Goal: Task Accomplishment & Management: Manage account settings

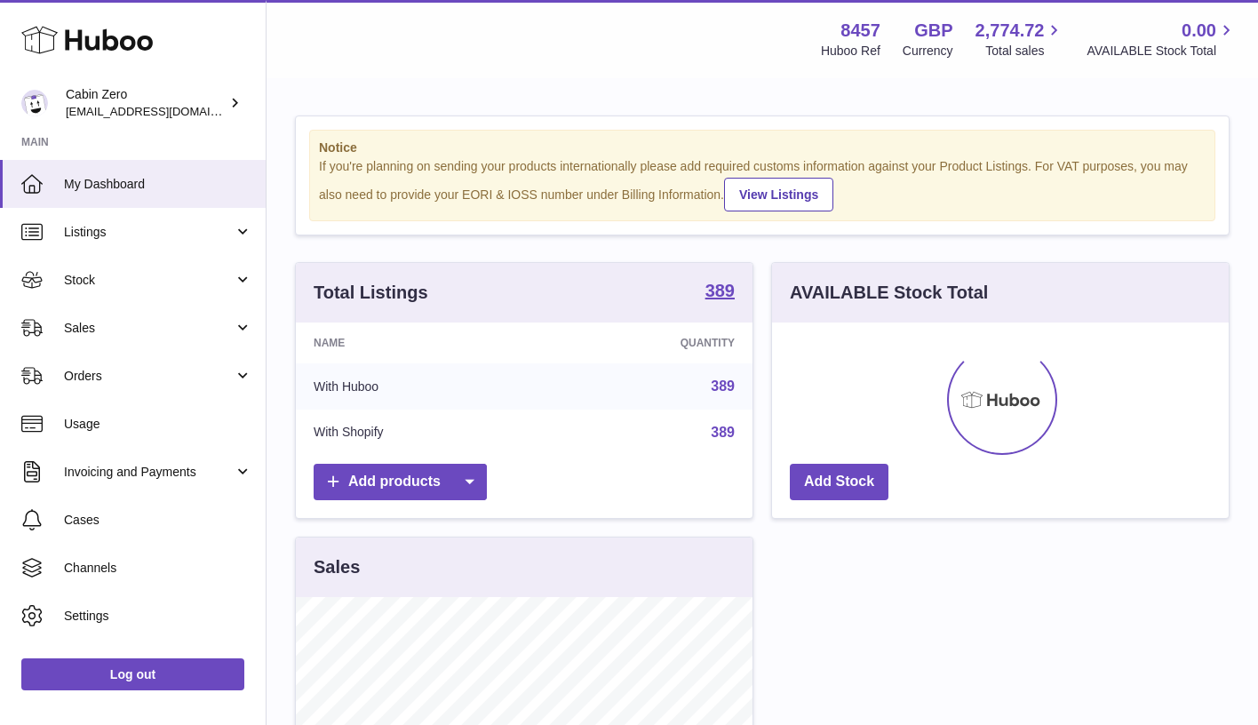
scroll to position [277, 457]
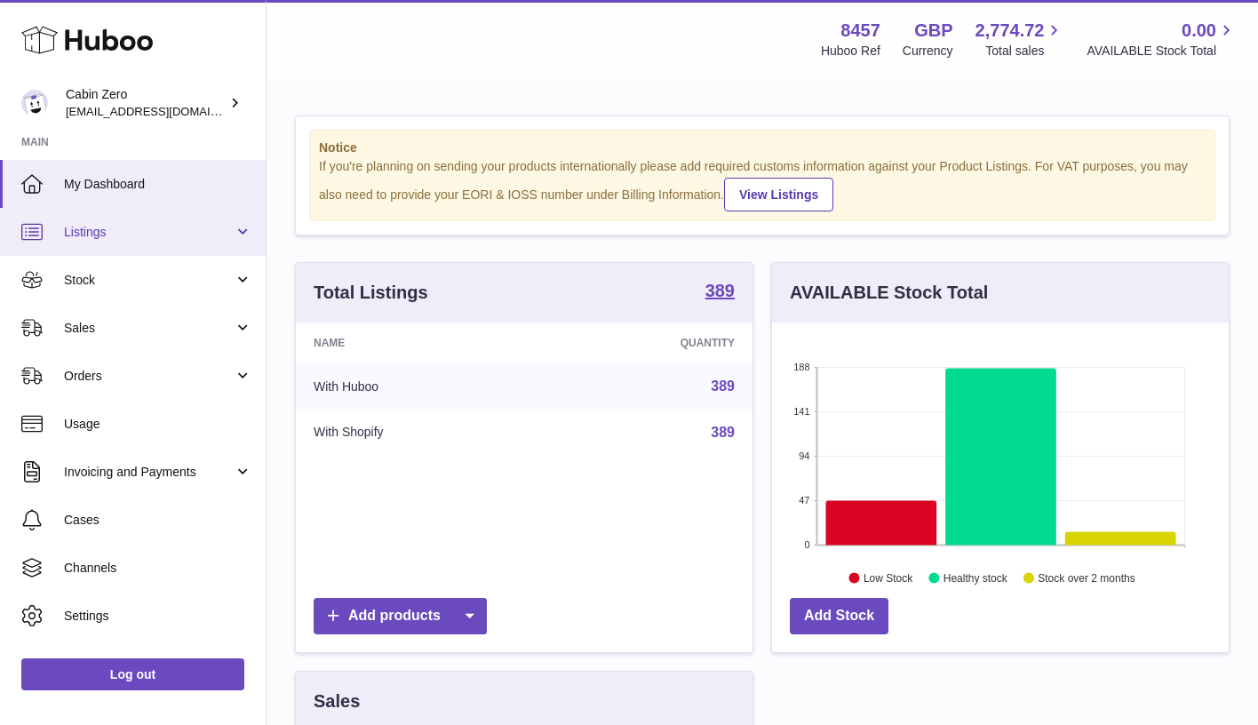
click at [238, 235] on link "Listings" at bounding box center [133, 232] width 266 height 48
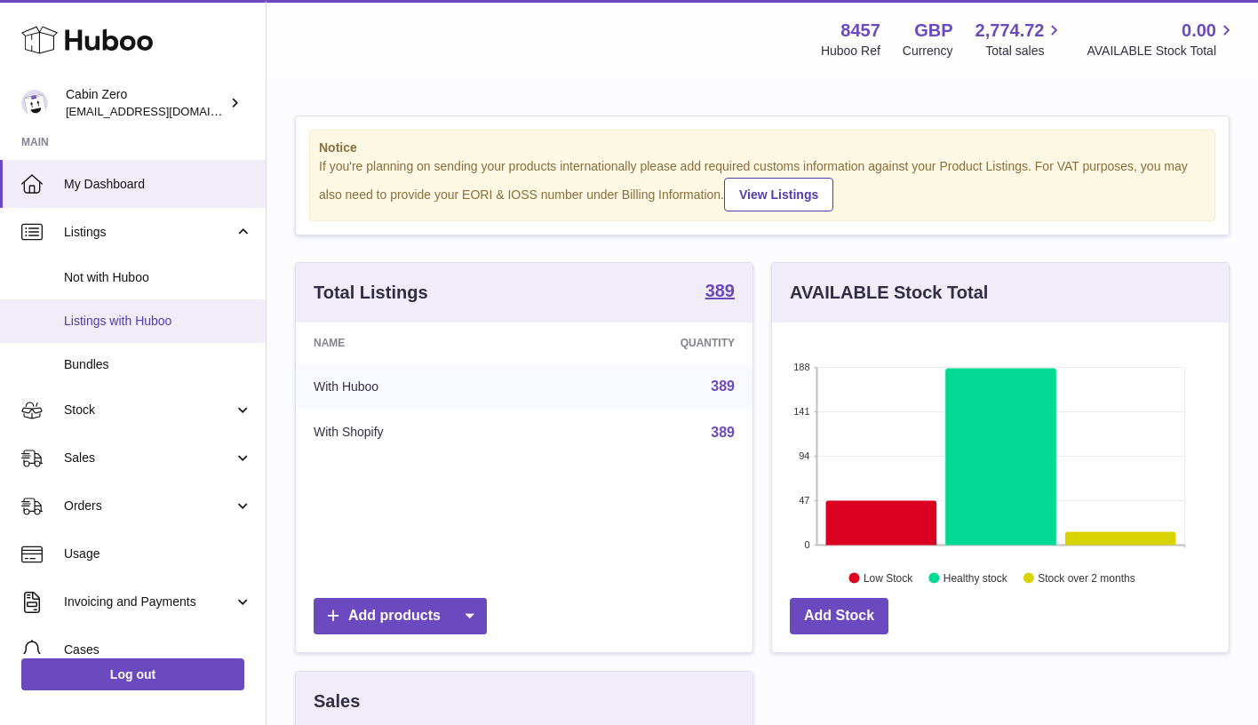
click at [169, 318] on span "Listings with Huboo" at bounding box center [158, 321] width 188 height 17
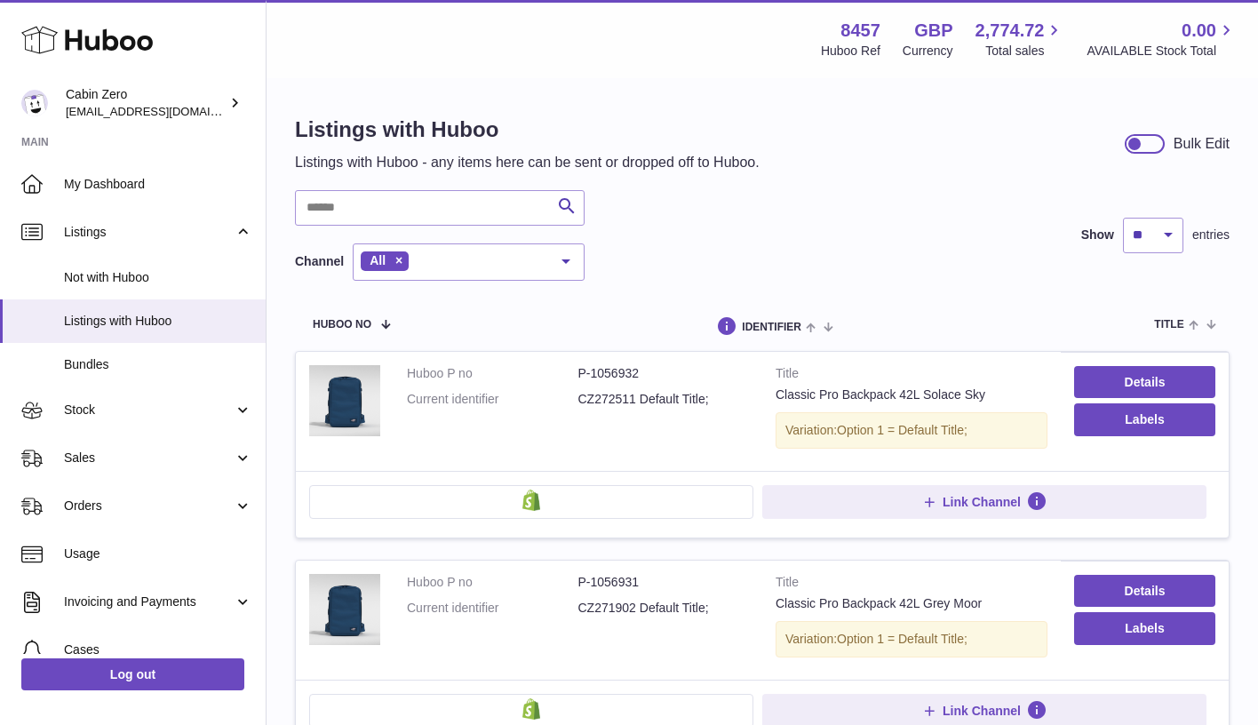
click at [1152, 145] on div at bounding box center [1145, 144] width 40 height 20
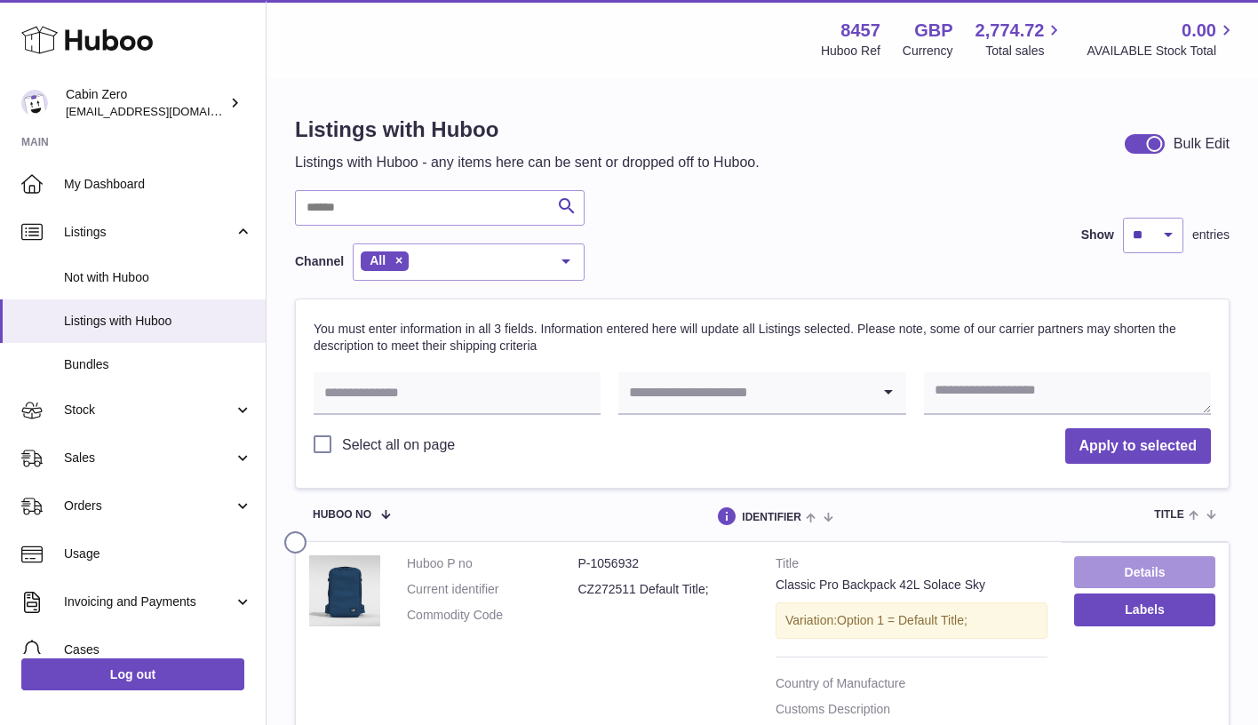
click at [1142, 565] on link "Details" at bounding box center [1144, 572] width 141 height 32
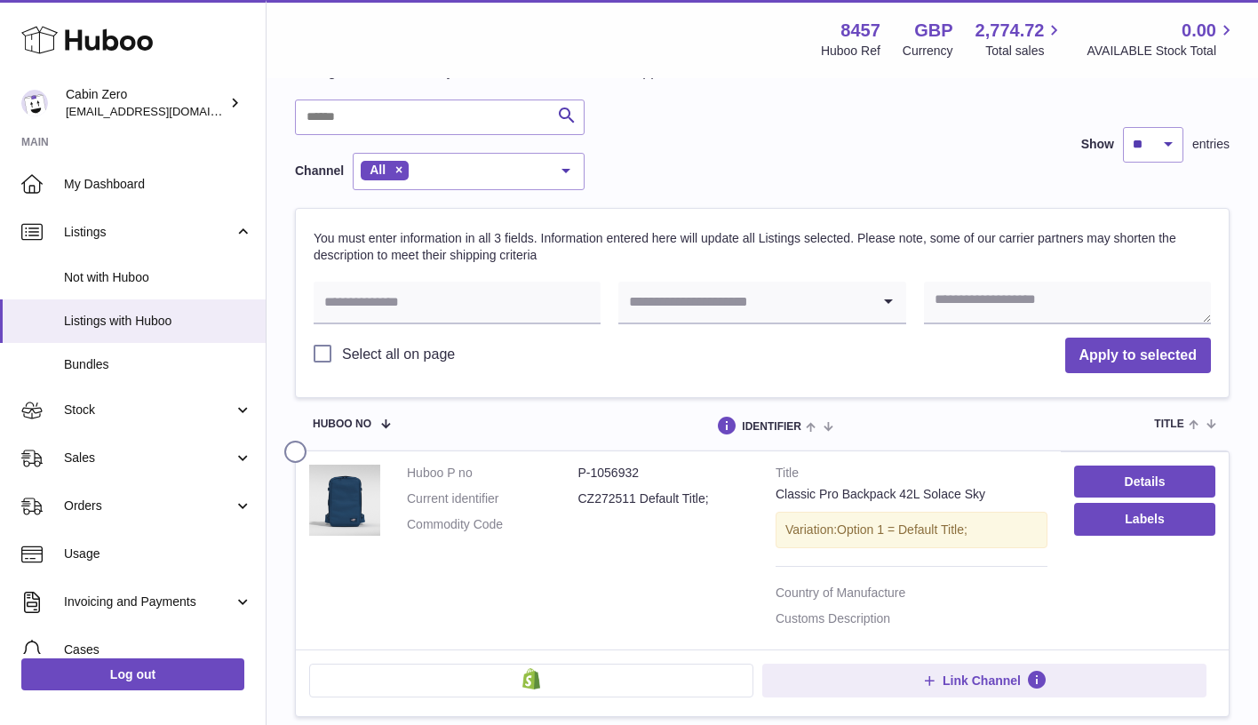
scroll to position [91, 0]
click at [300, 445] on label at bounding box center [298, 447] width 28 height 14
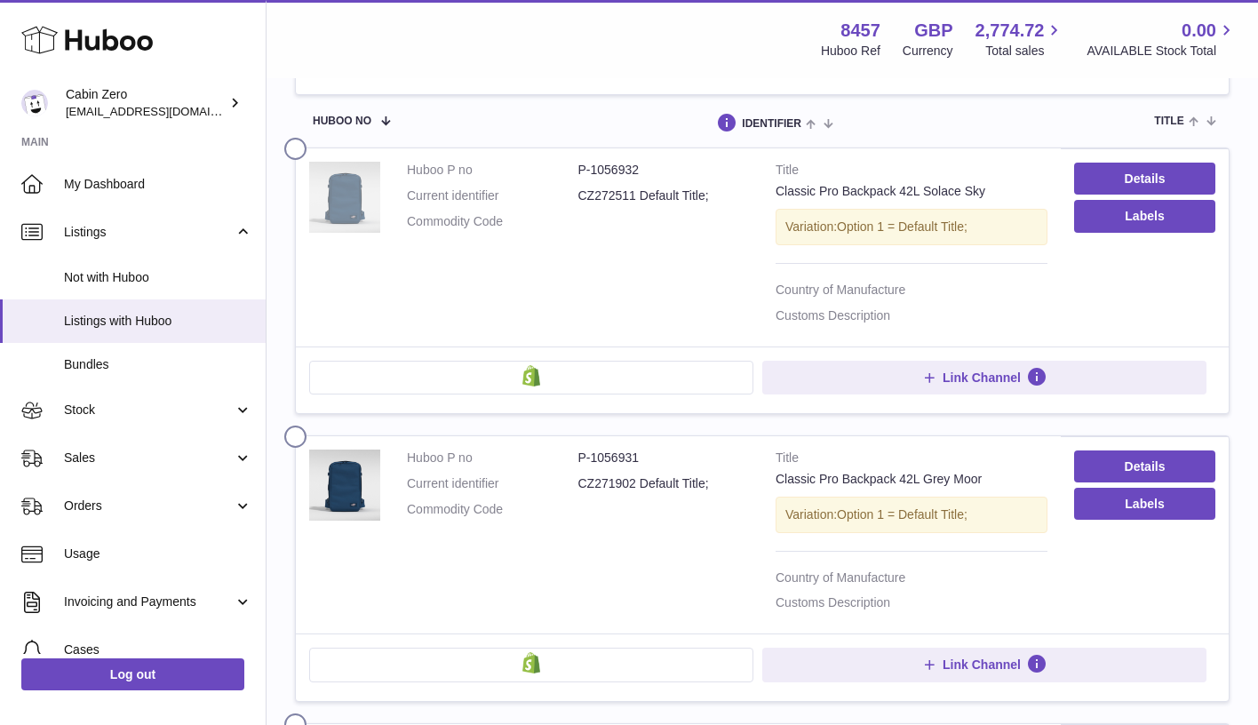
scroll to position [394, 0]
click at [293, 425] on label at bounding box center [298, 432] width 28 height 14
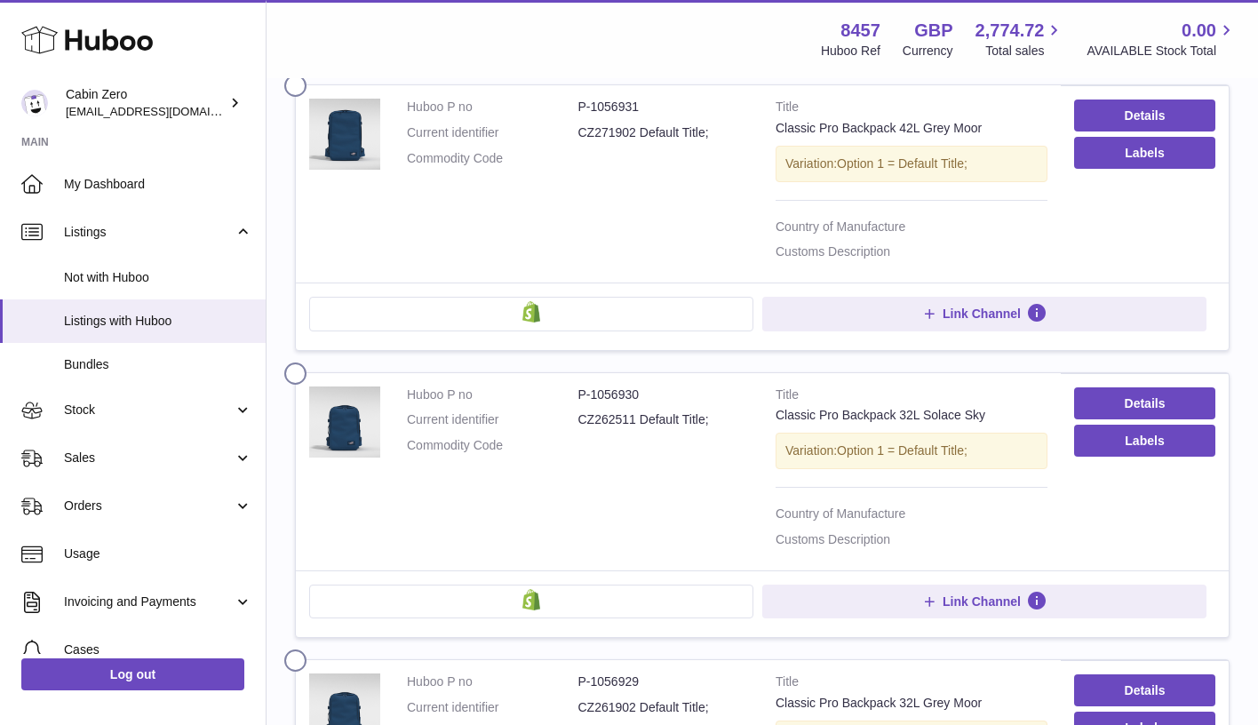
scroll to position [803, 0]
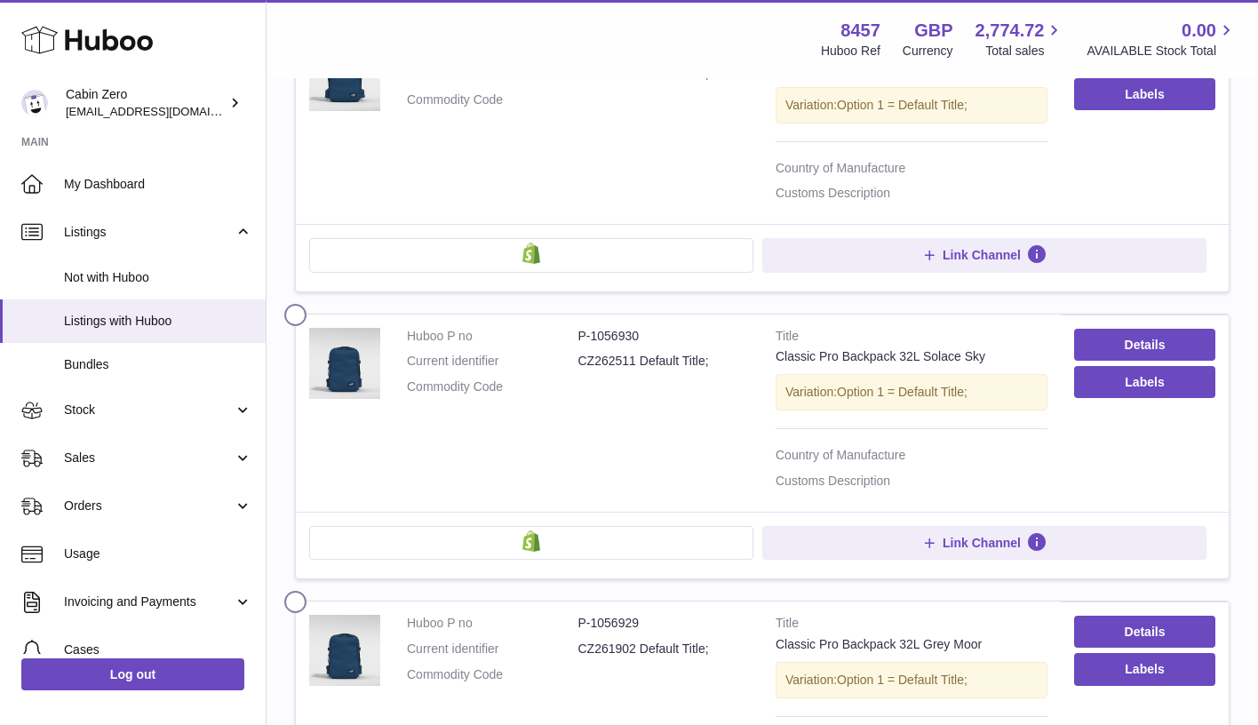
click at [294, 304] on label at bounding box center [298, 311] width 28 height 14
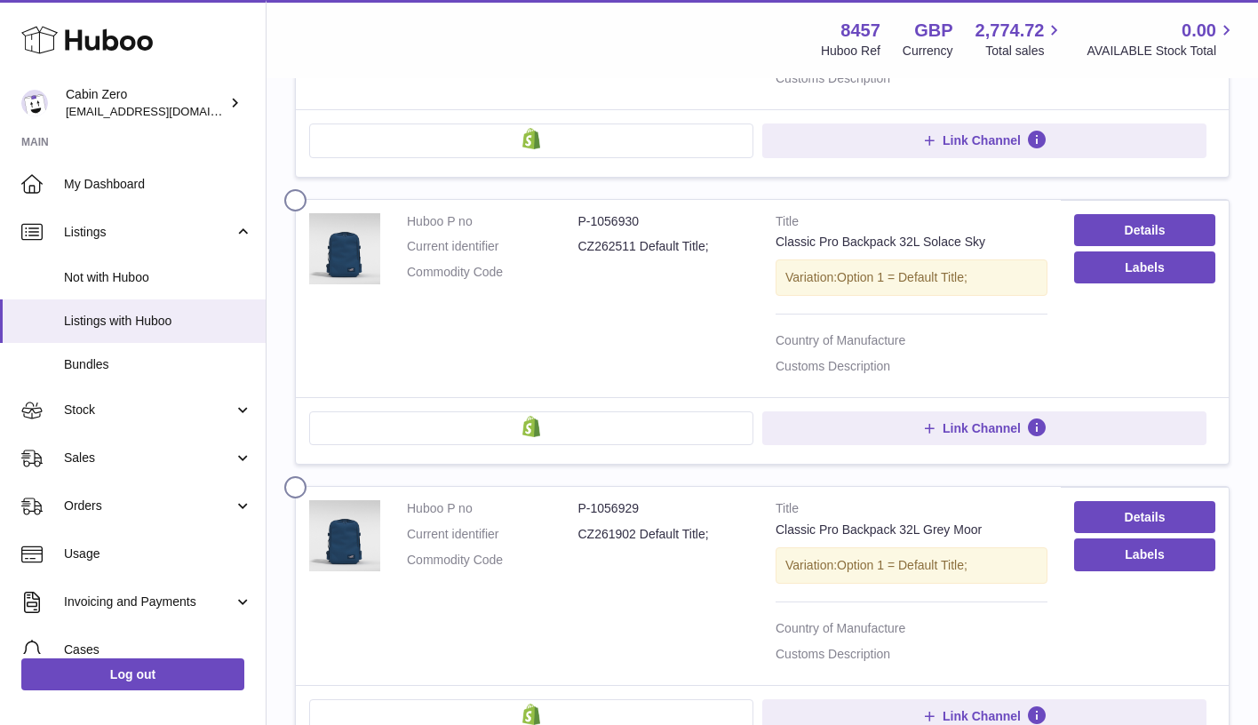
scroll to position [942, 0]
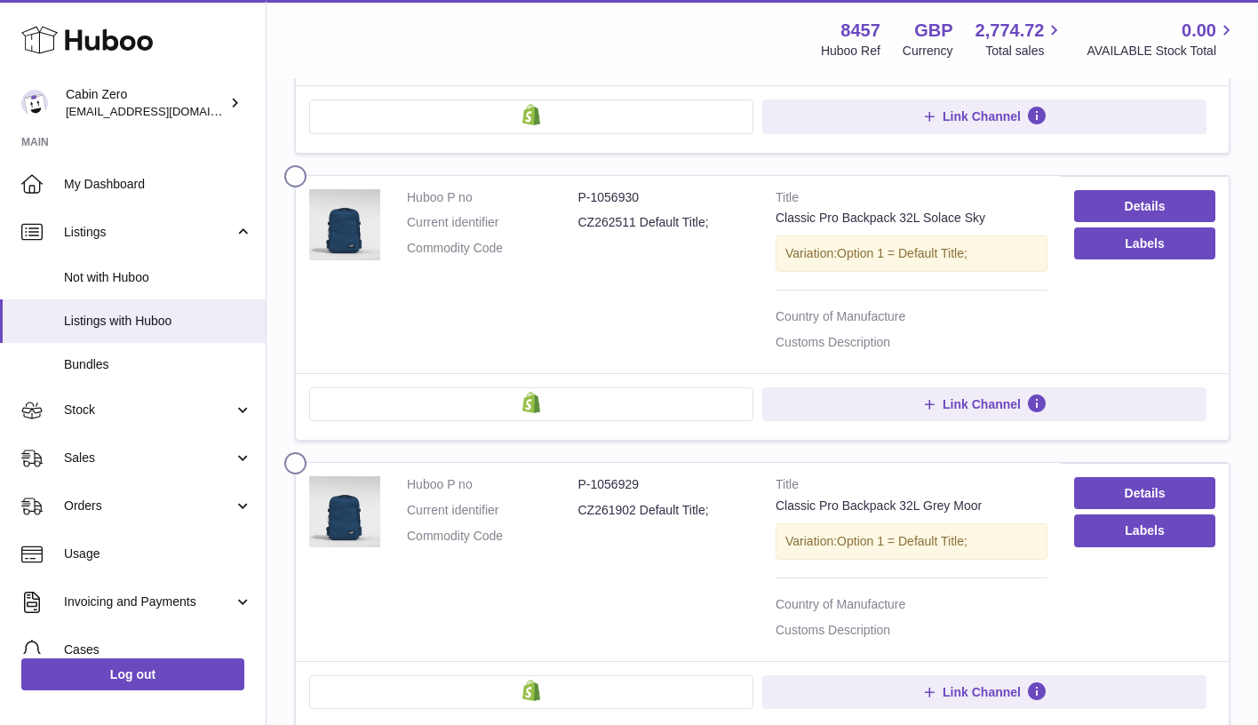
click at [298, 452] on label at bounding box center [298, 459] width 28 height 14
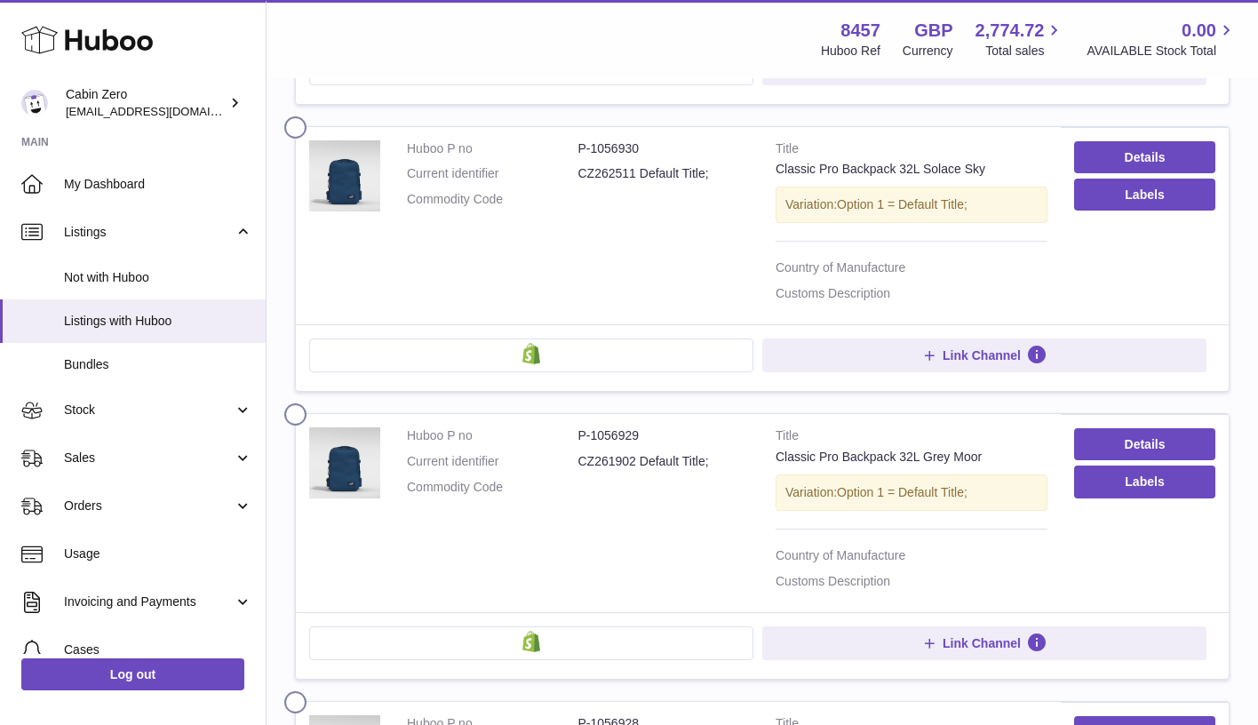
scroll to position [1326, 0]
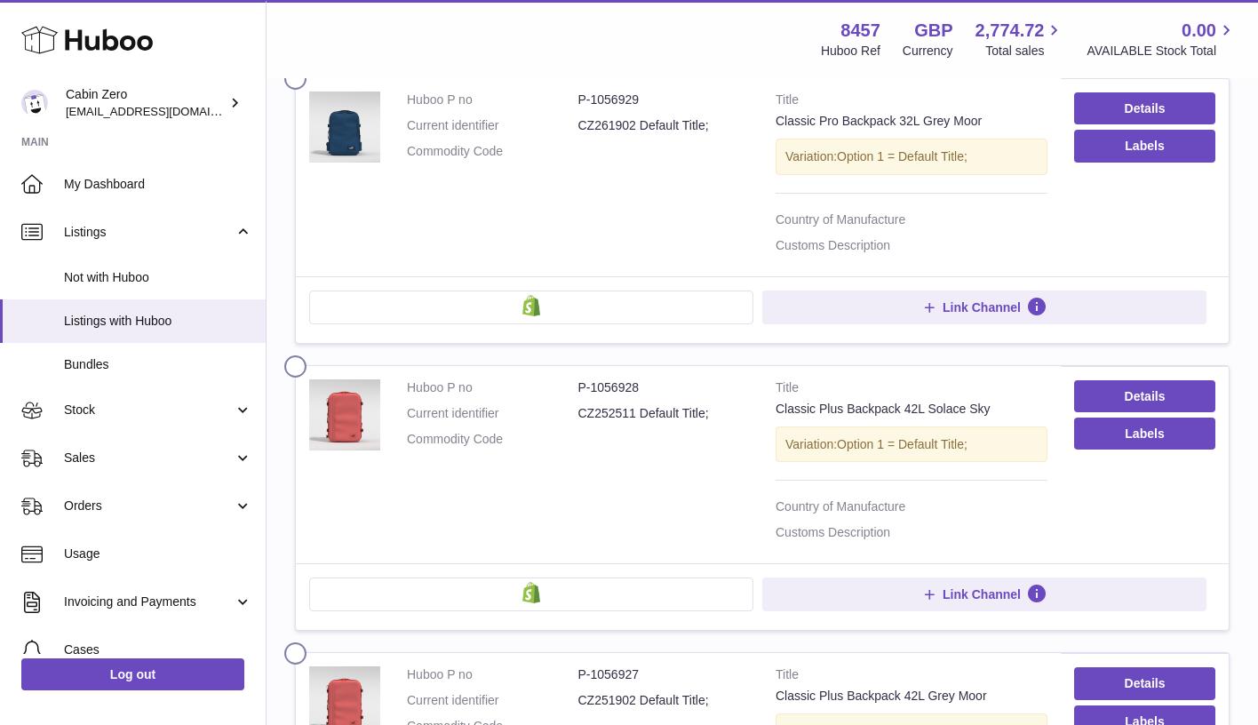
click at [293, 355] on label at bounding box center [298, 362] width 28 height 14
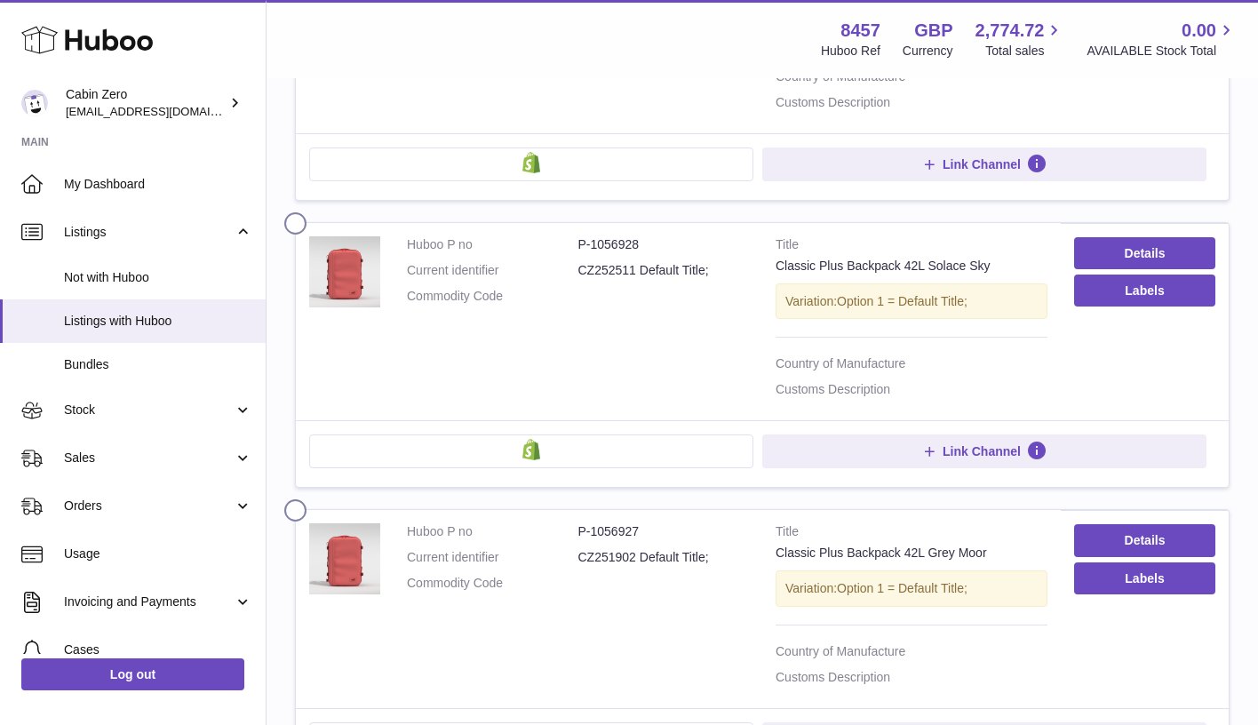
scroll to position [1474, 0]
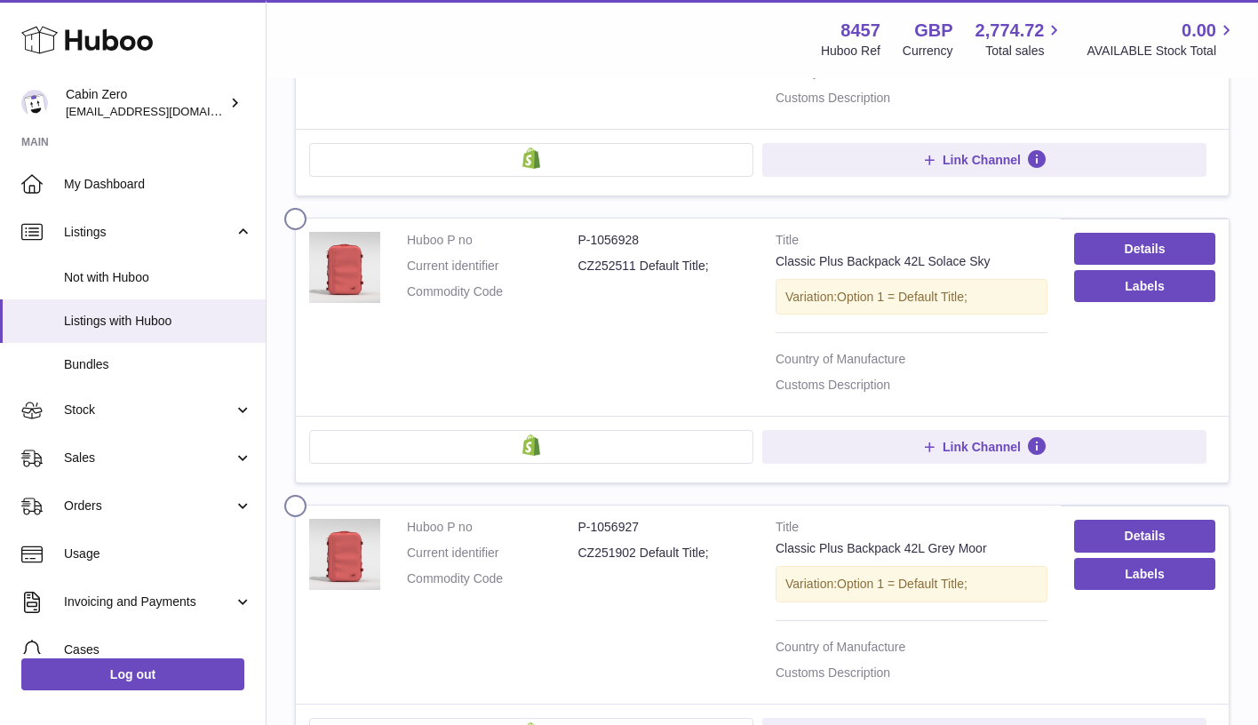
click at [297, 495] on label at bounding box center [298, 502] width 28 height 14
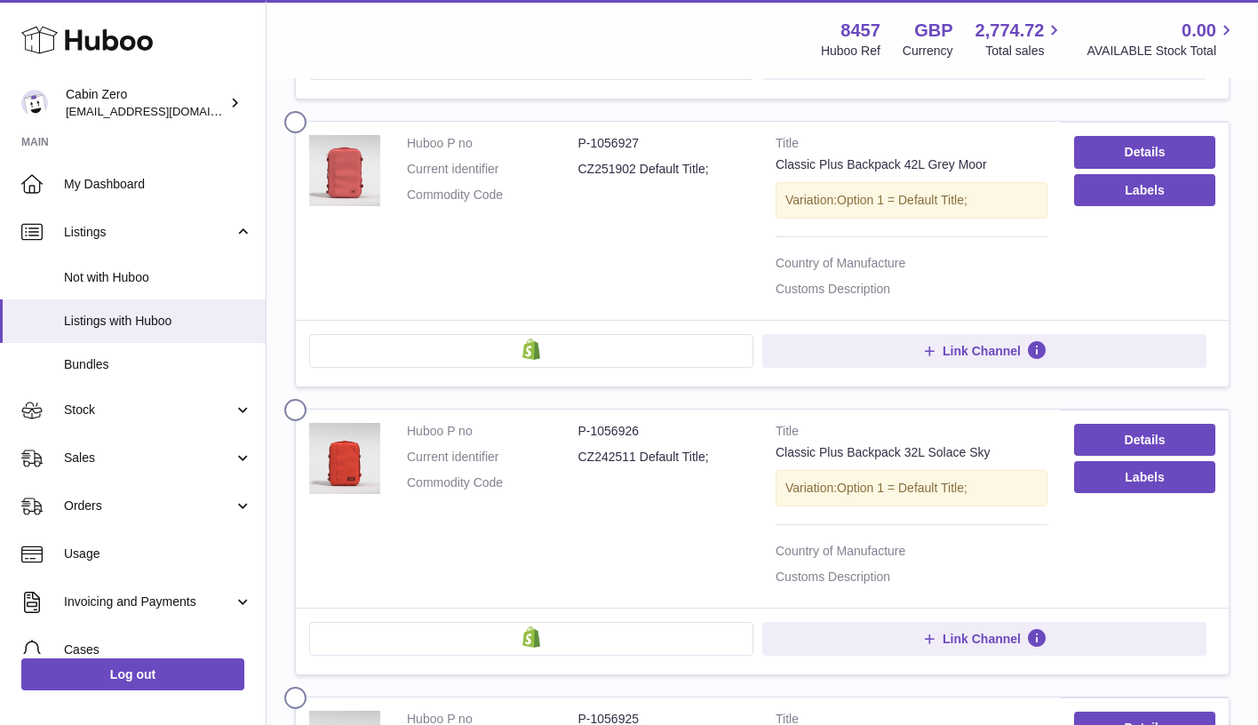
scroll to position [1865, 0]
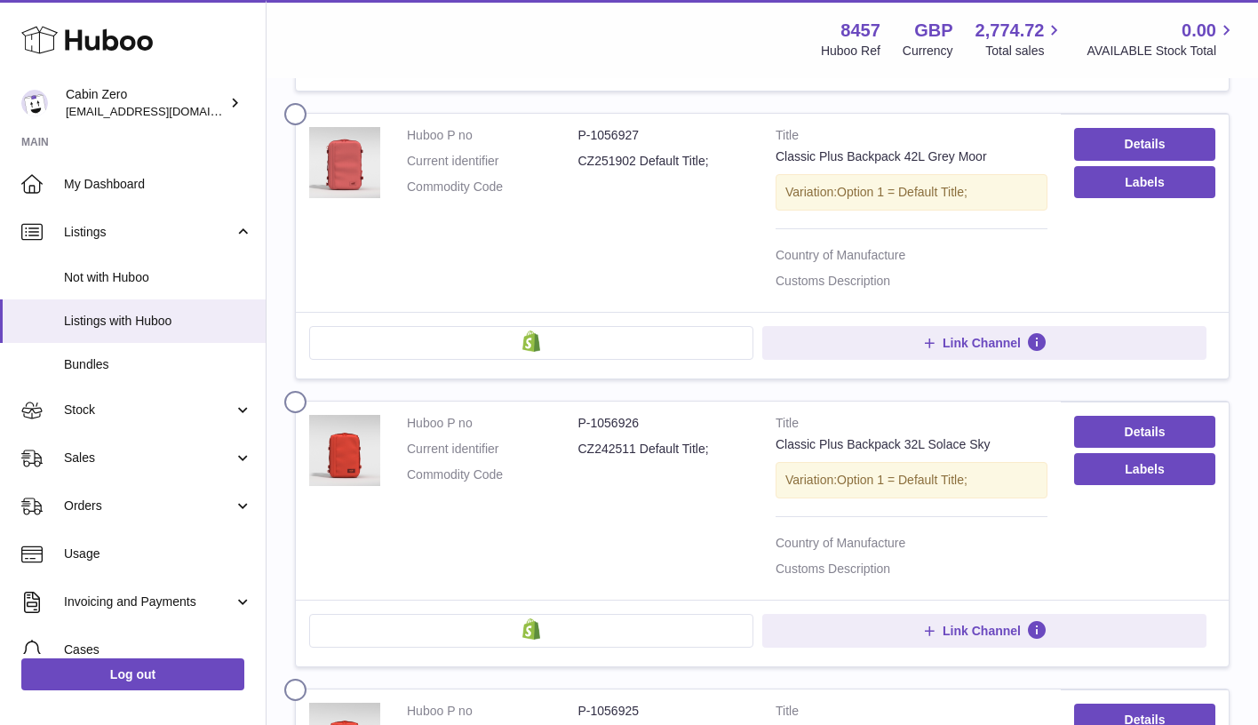
click at [293, 391] on label at bounding box center [298, 398] width 28 height 14
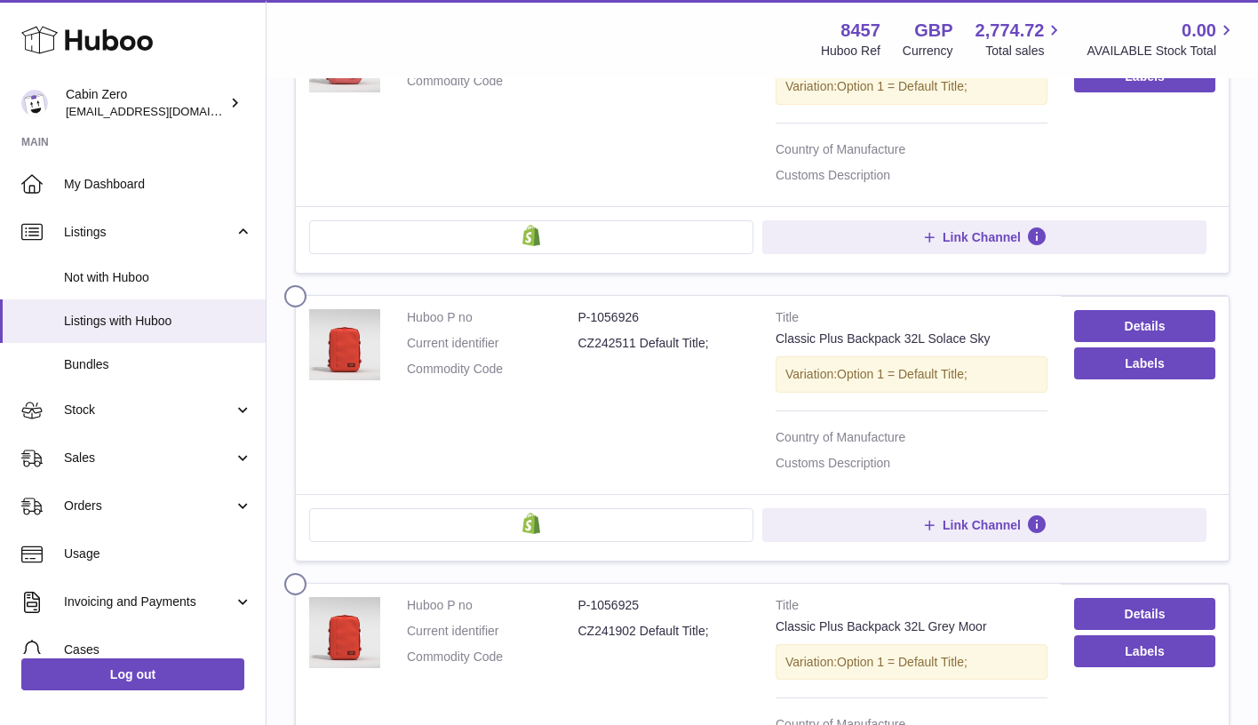
scroll to position [1986, 0]
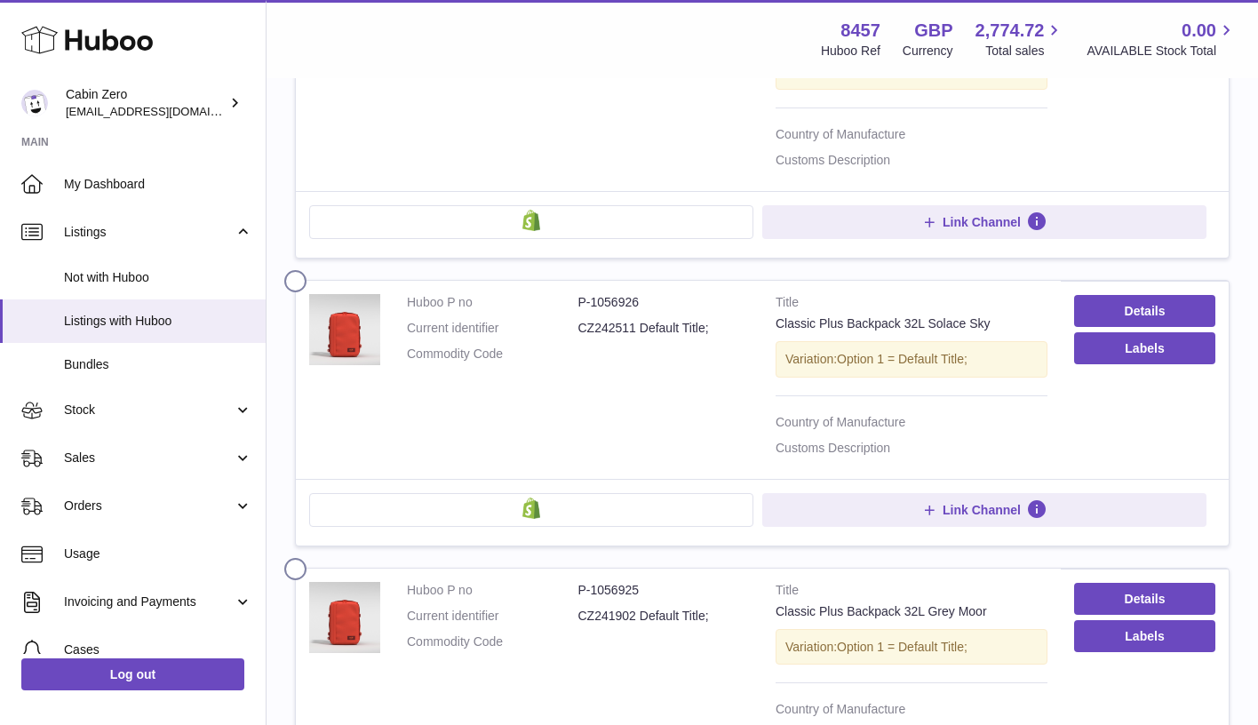
click at [295, 558] on label at bounding box center [298, 565] width 28 height 14
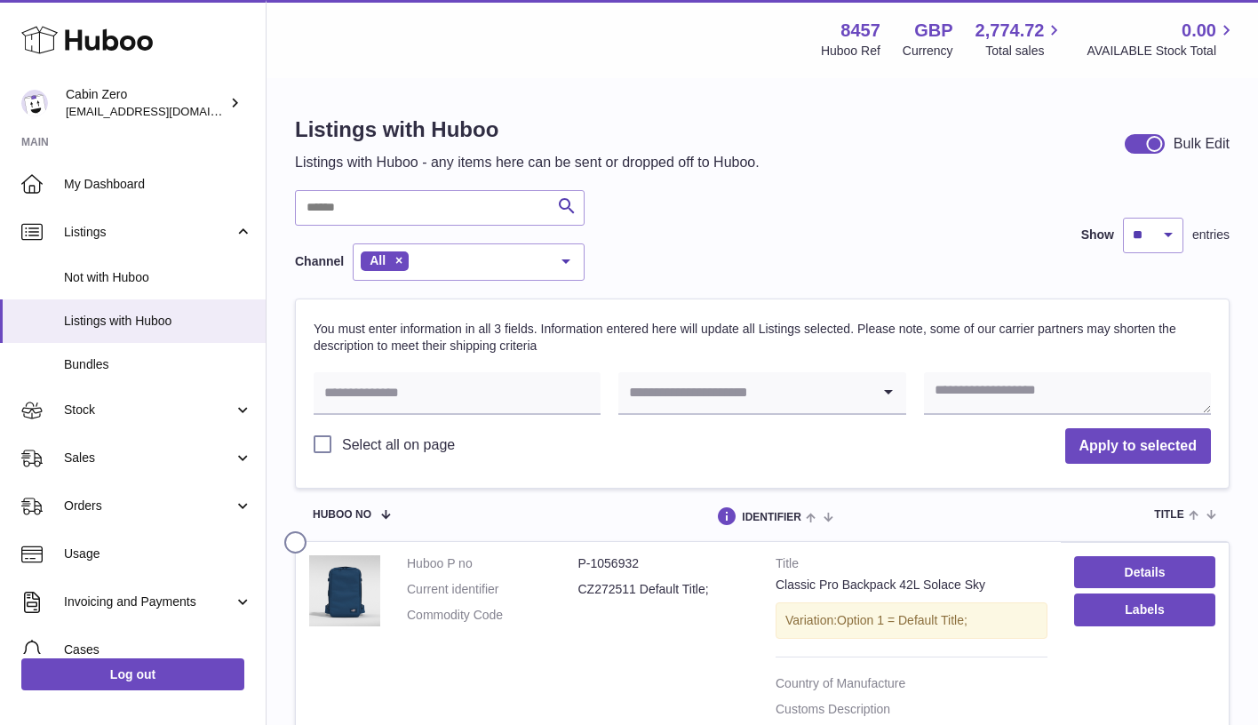
scroll to position [0, 0]
click at [971, 399] on textarea at bounding box center [1067, 393] width 287 height 43
paste textarea "**********"
type textarea "**********"
click at [730, 390] on input "Search for option" at bounding box center [743, 392] width 251 height 41
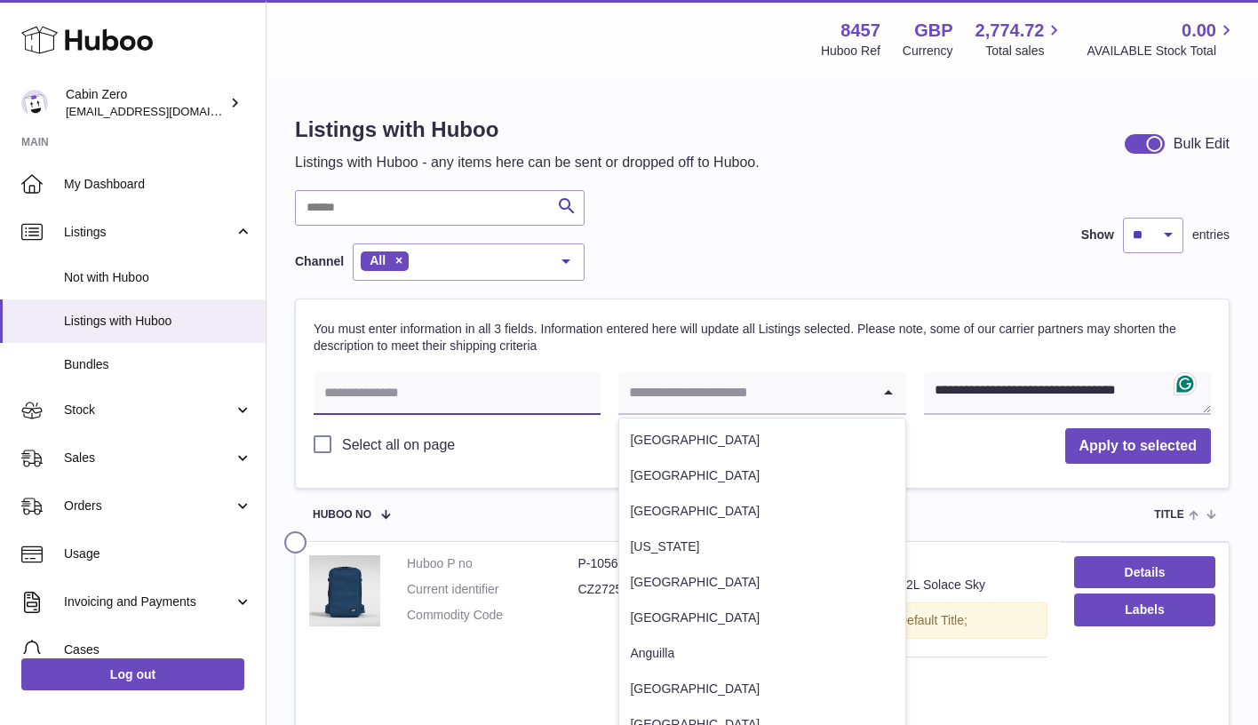
click at [577, 389] on input "text" at bounding box center [457, 393] width 287 height 43
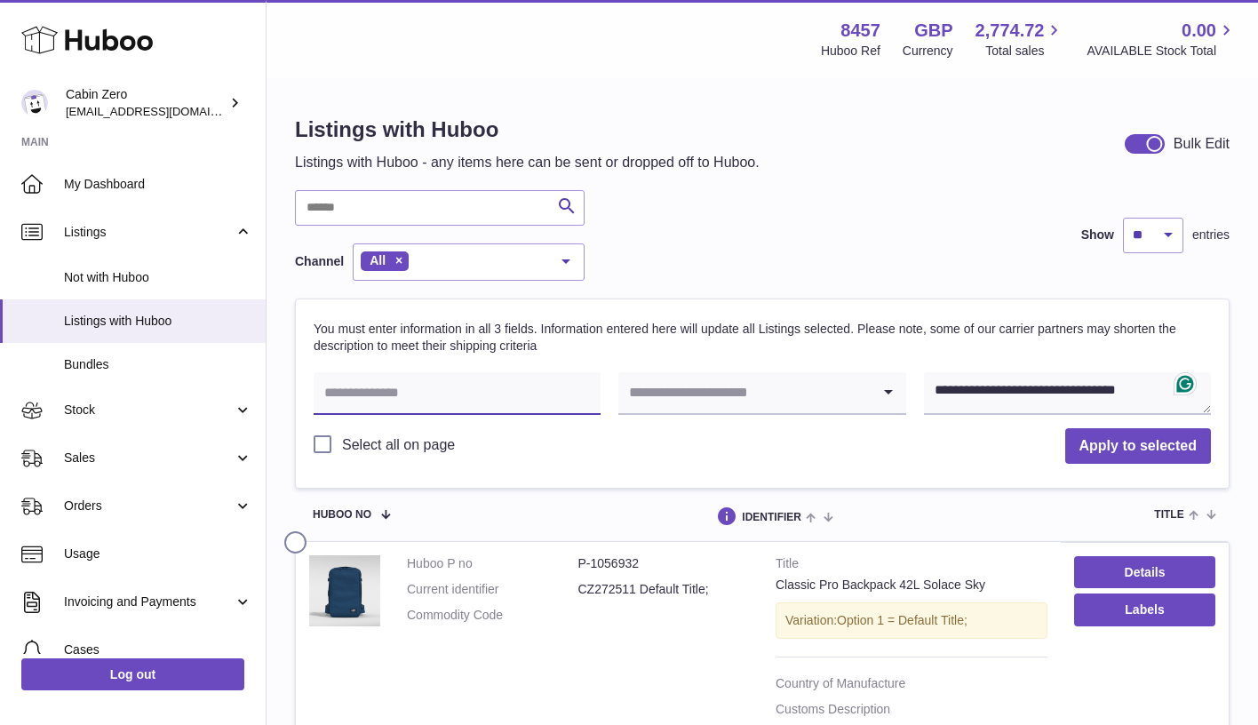
paste input "**********"
type input "**********"
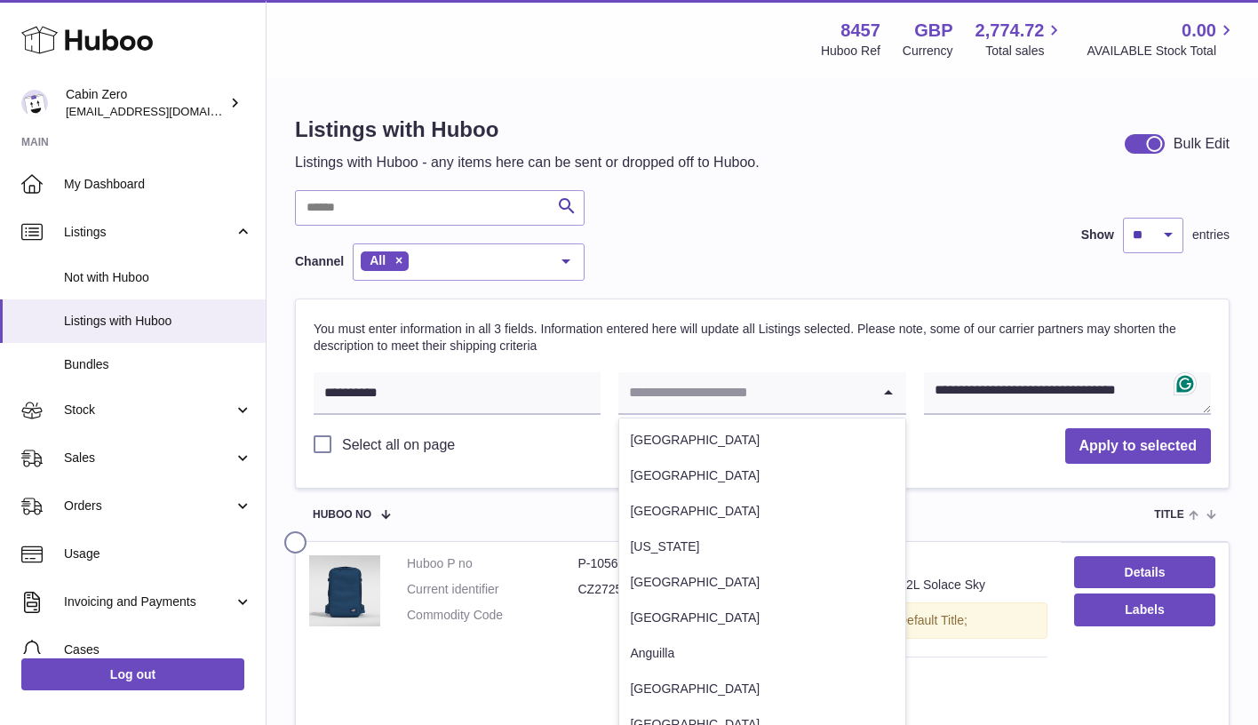
click at [728, 394] on input "Search for option" at bounding box center [743, 392] width 251 height 41
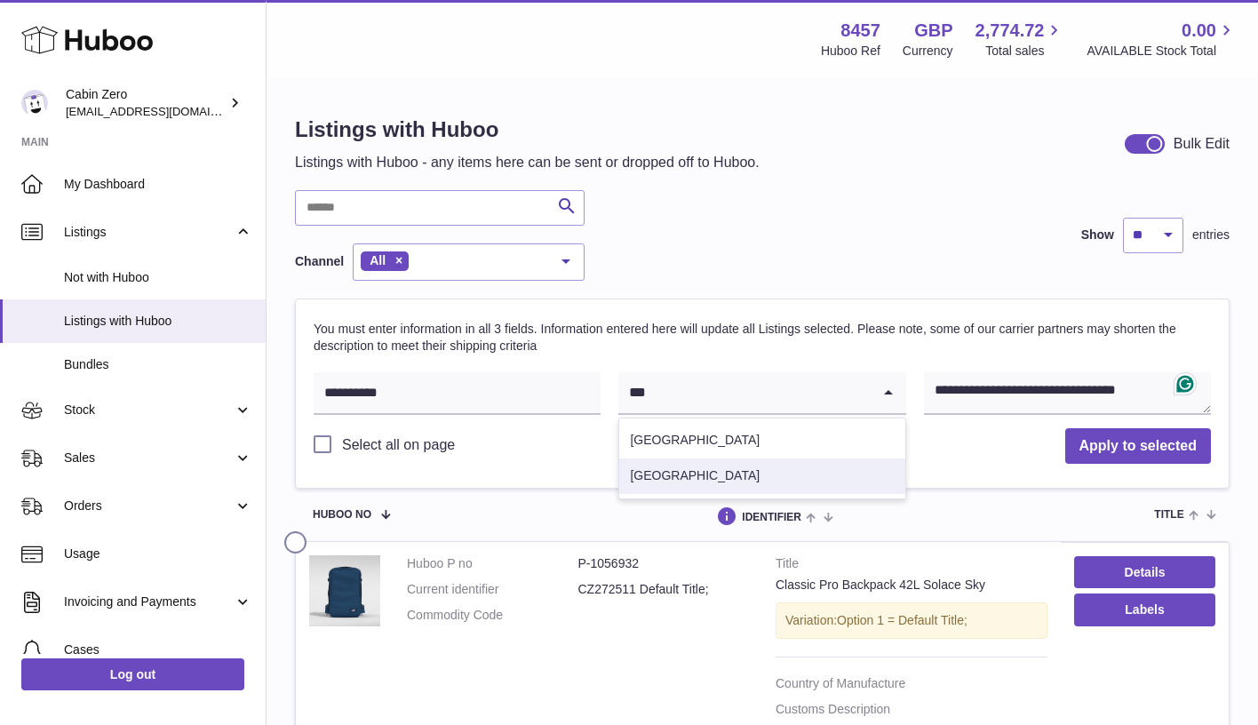
click at [734, 474] on li "China" at bounding box center [761, 476] width 285 height 36
type input "***"
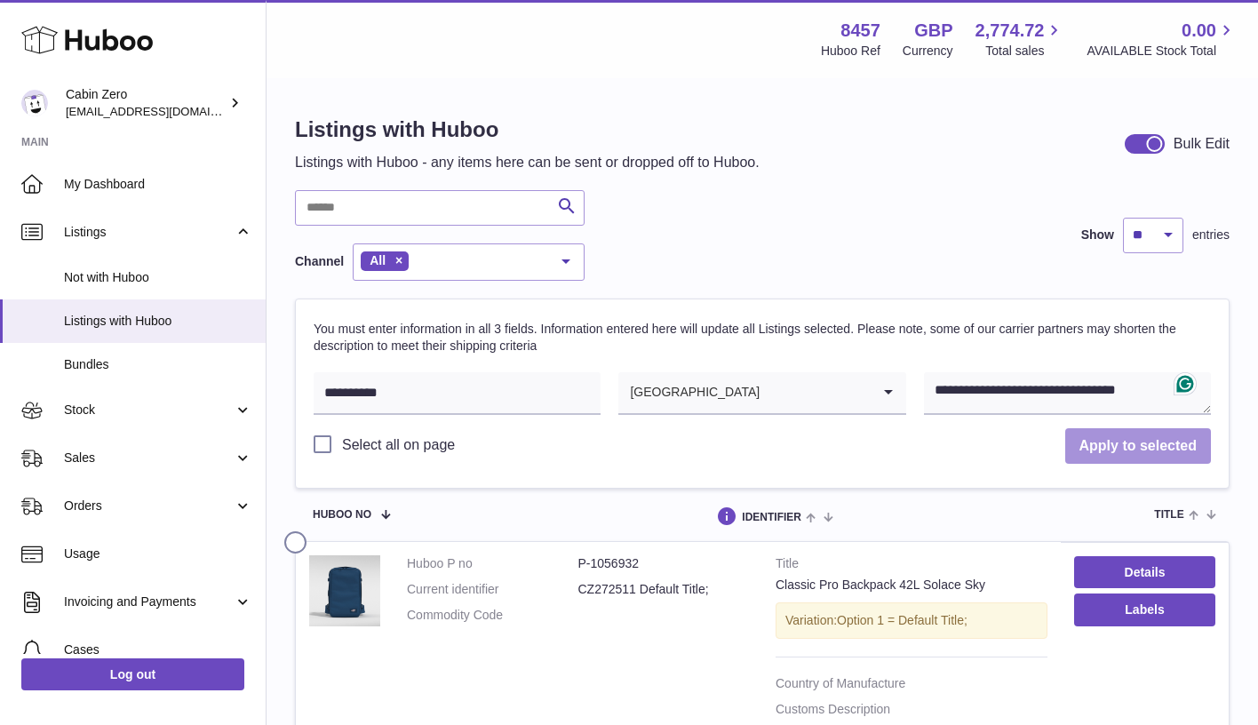
click at [1093, 440] on button "Apply to selected" at bounding box center [1138, 446] width 146 height 36
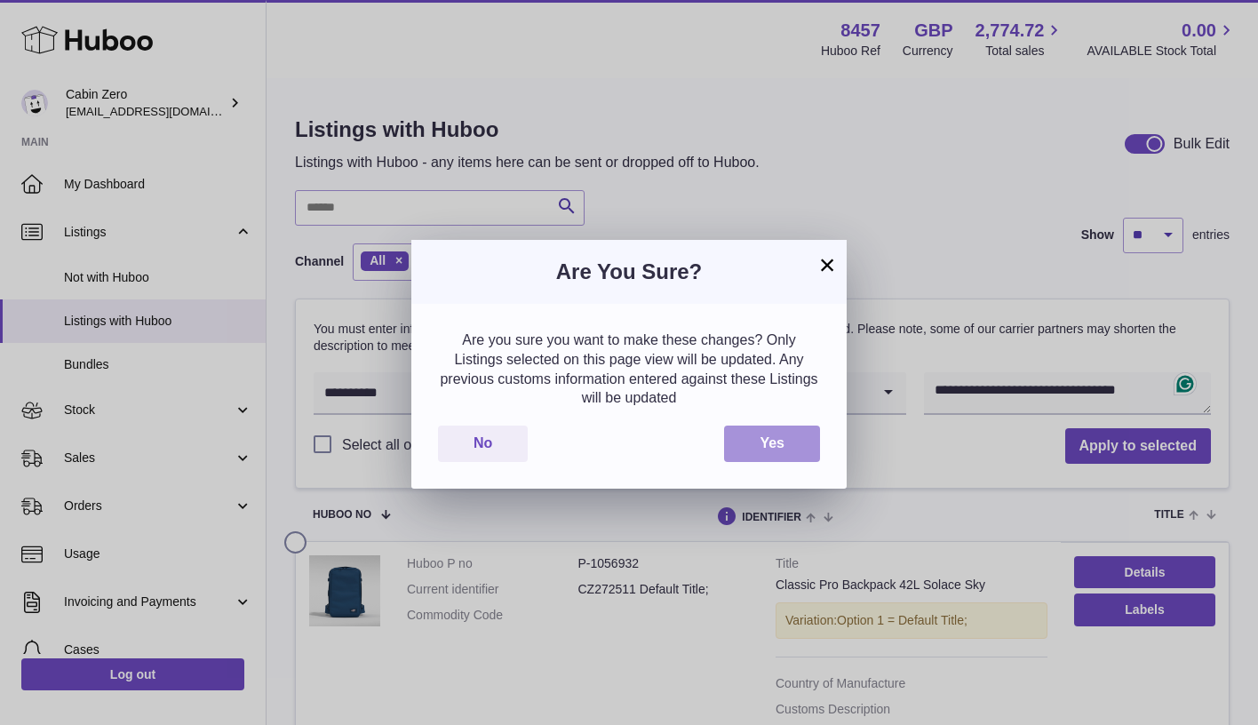
click at [773, 443] on button "Yes" at bounding box center [772, 444] width 96 height 36
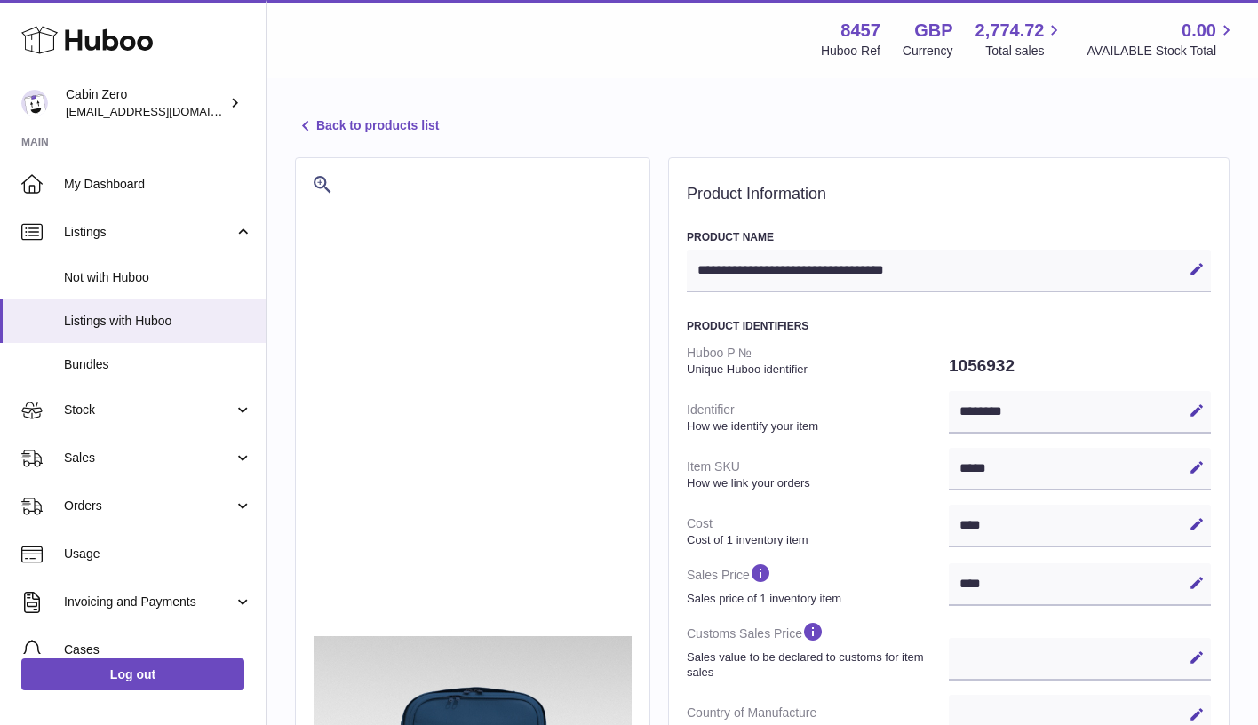
select select
select select "****"
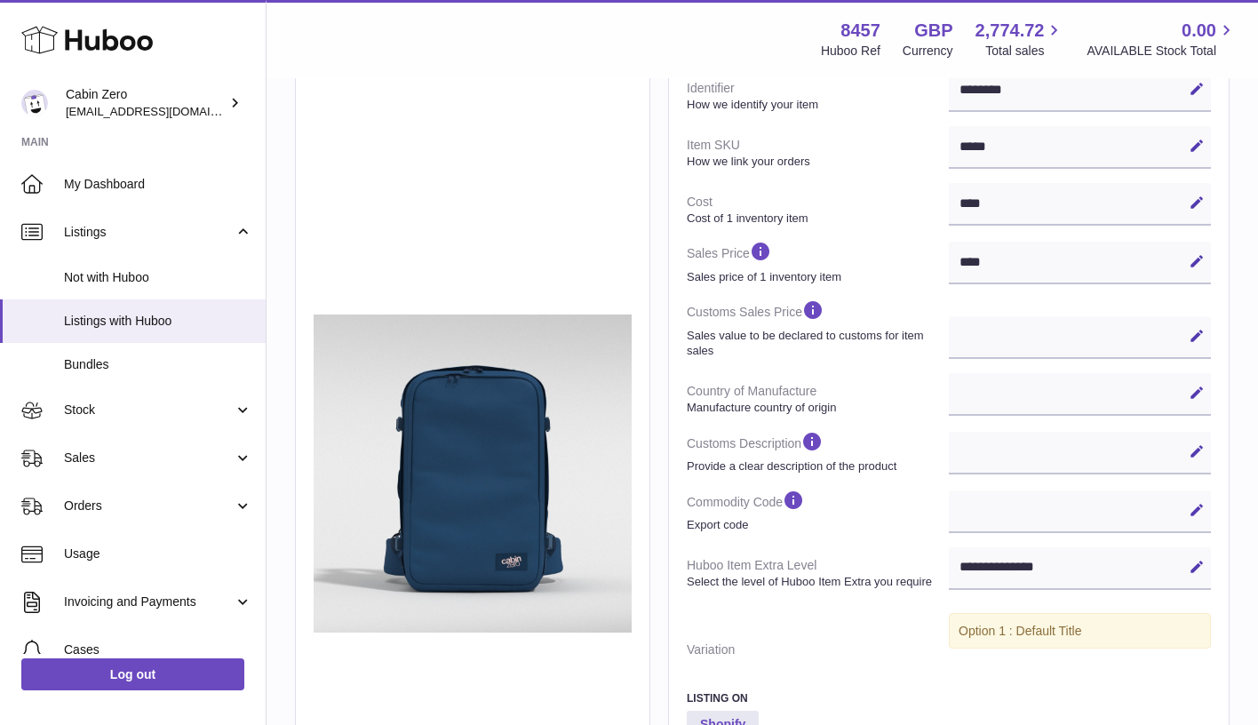
scroll to position [247, 0]
